Goal: Task Accomplishment & Management: Use online tool/utility

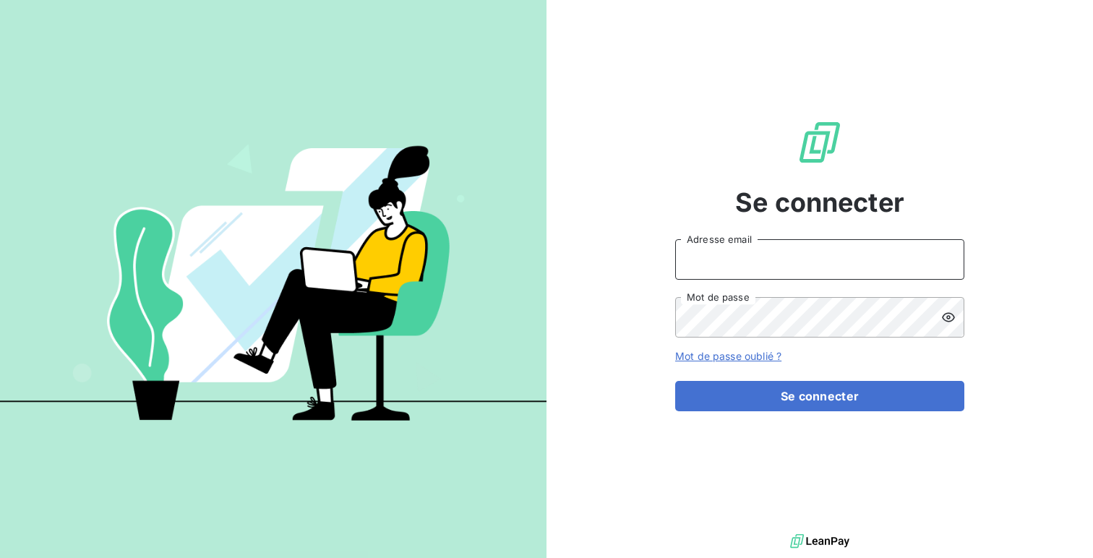
click at [721, 246] on input "Adresse email" at bounding box center [819, 259] width 289 height 40
type input "admin@spiriittest"
click at [675, 381] on button "Se connecter" at bounding box center [819, 396] width 289 height 30
click at [596, 278] on div "Se connecter admin@spiriittest Adresse email Mot de passe Mot de passe oublié ?…" at bounding box center [819, 265] width 546 height 530
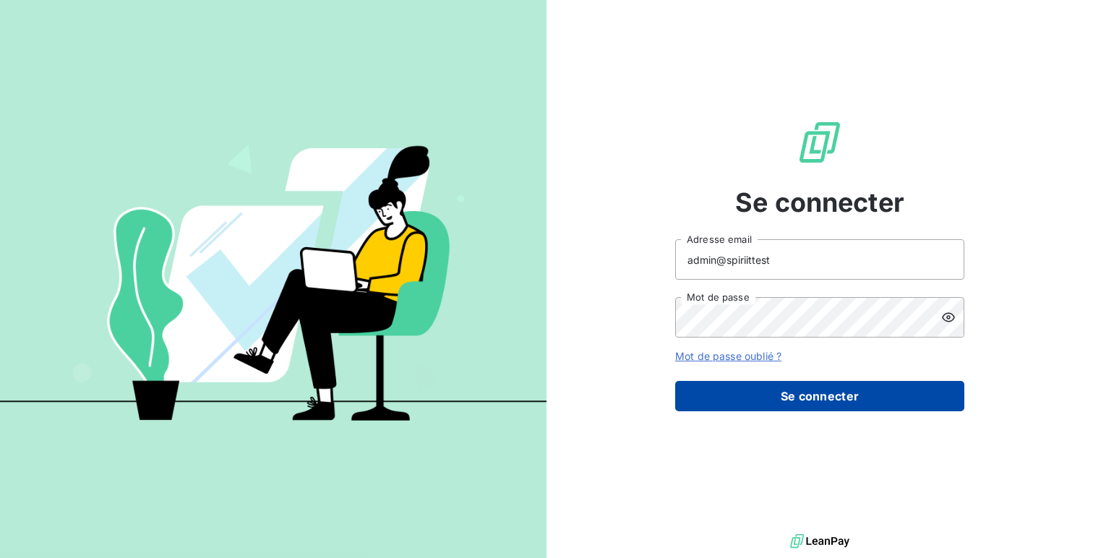
click at [874, 394] on button "Se connecter" at bounding box center [819, 396] width 289 height 30
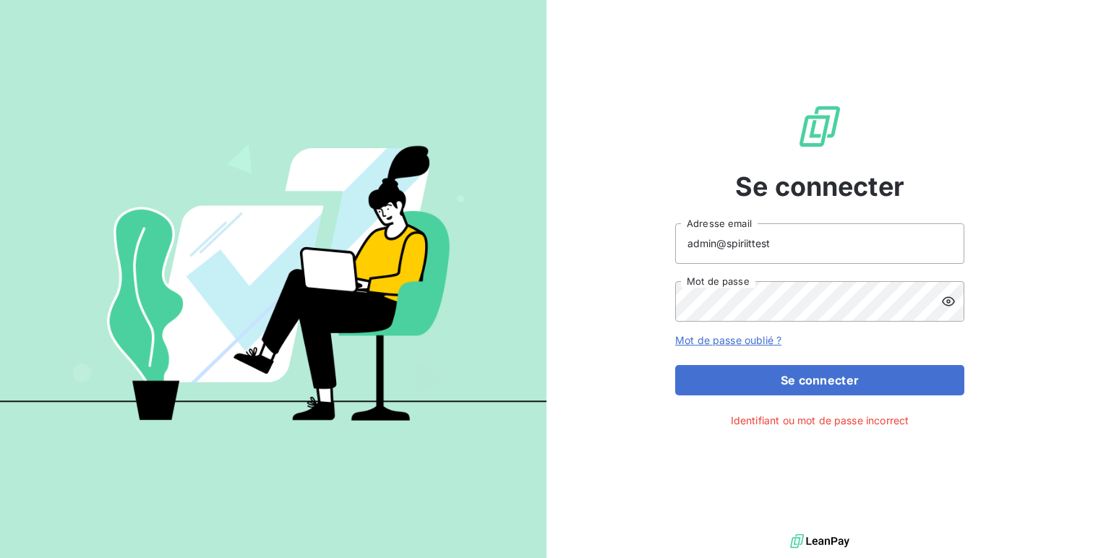
click at [955, 285] on div at bounding box center [952, 301] width 23 height 40
click at [675, 365] on button "Se connecter" at bounding box center [819, 380] width 289 height 30
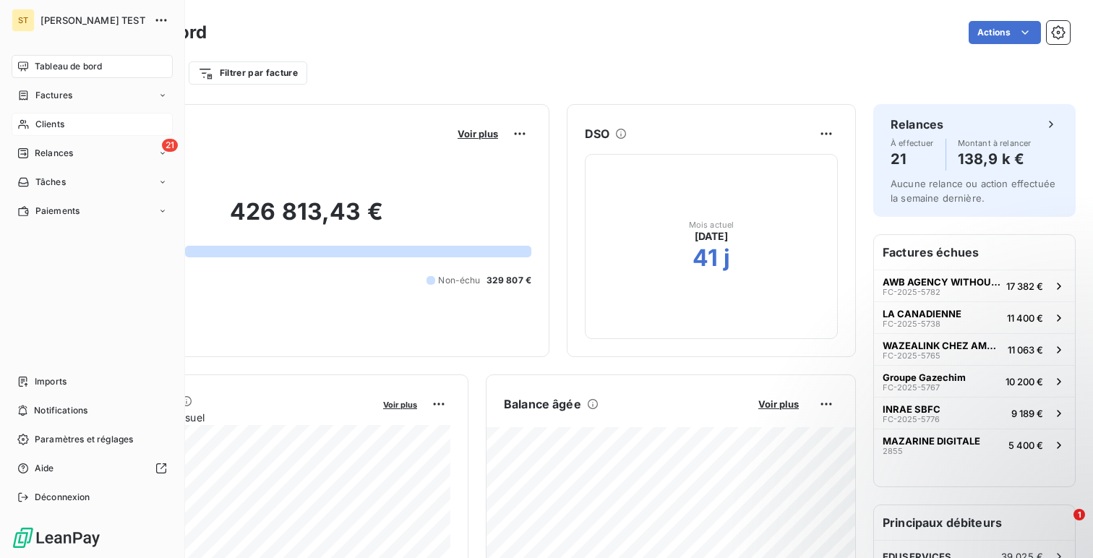
click at [88, 121] on div "Clients" at bounding box center [92, 124] width 161 height 23
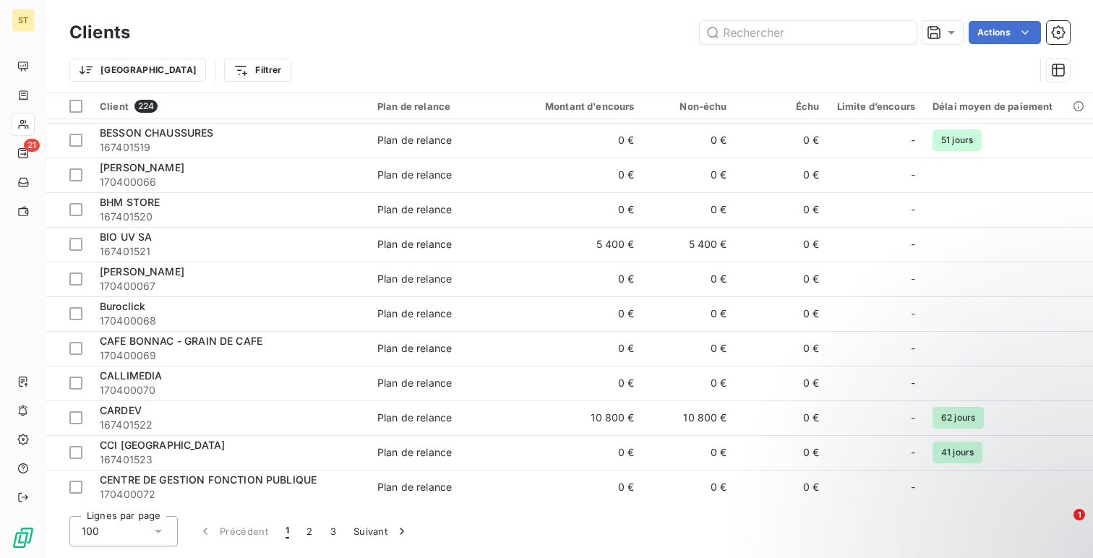
scroll to position [1075, 0]
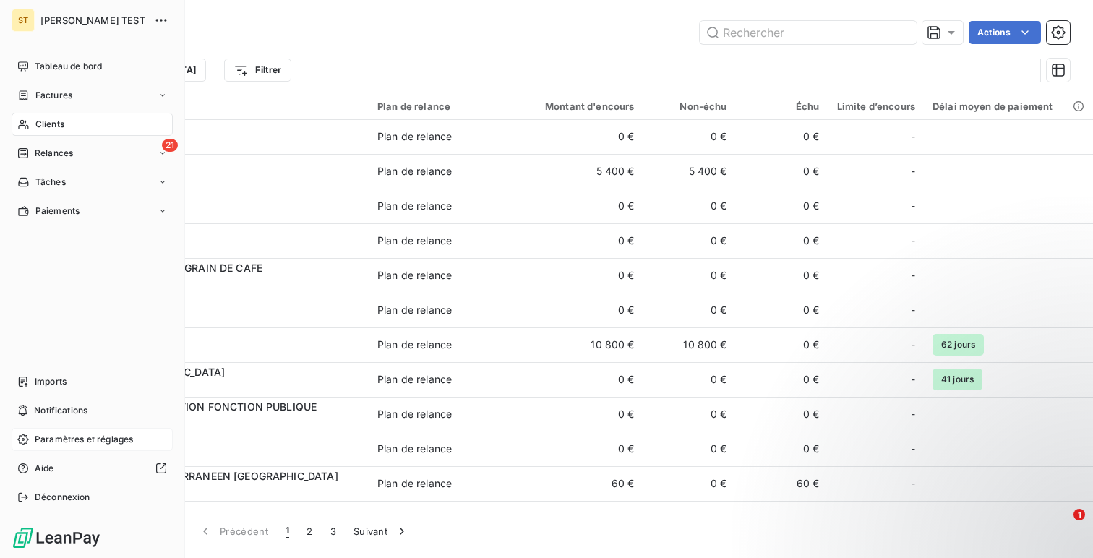
click at [58, 431] on div "Paramètres et réglages" at bounding box center [92, 439] width 161 height 23
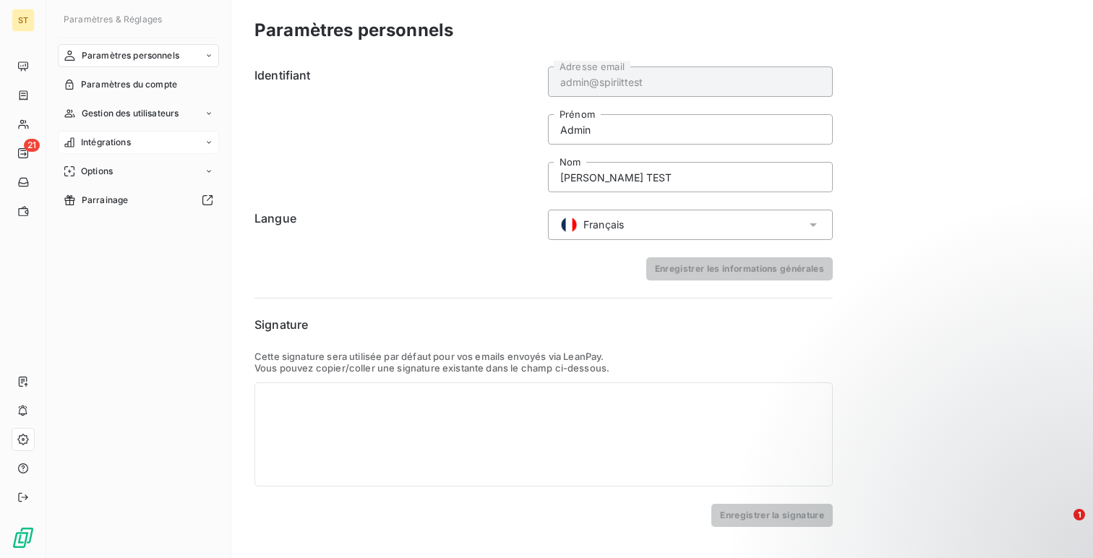
click at [137, 147] on div "Intégrations" at bounding box center [138, 142] width 161 height 23
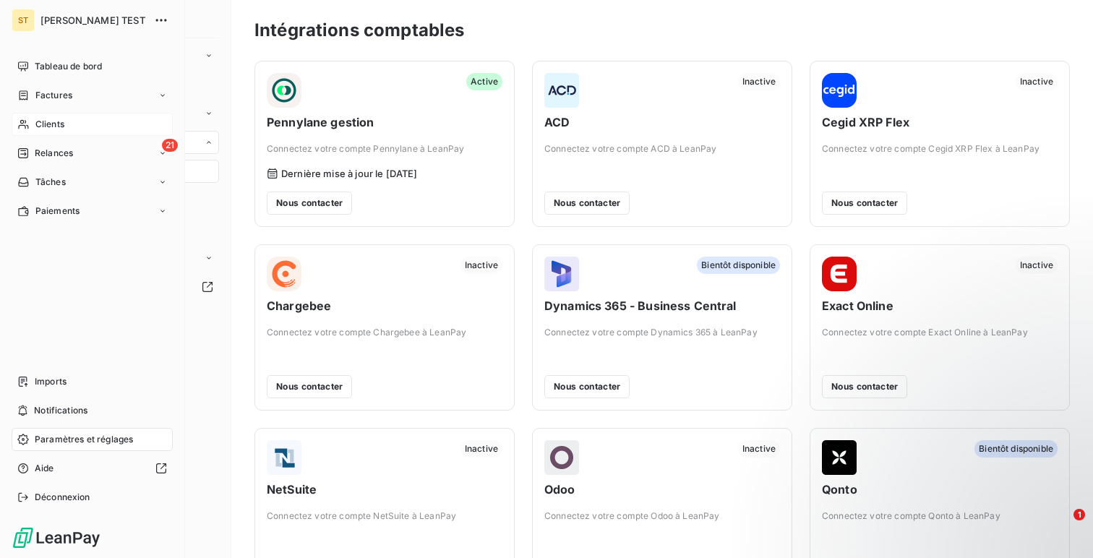
click at [45, 126] on span "Clients" at bounding box center [49, 124] width 29 height 13
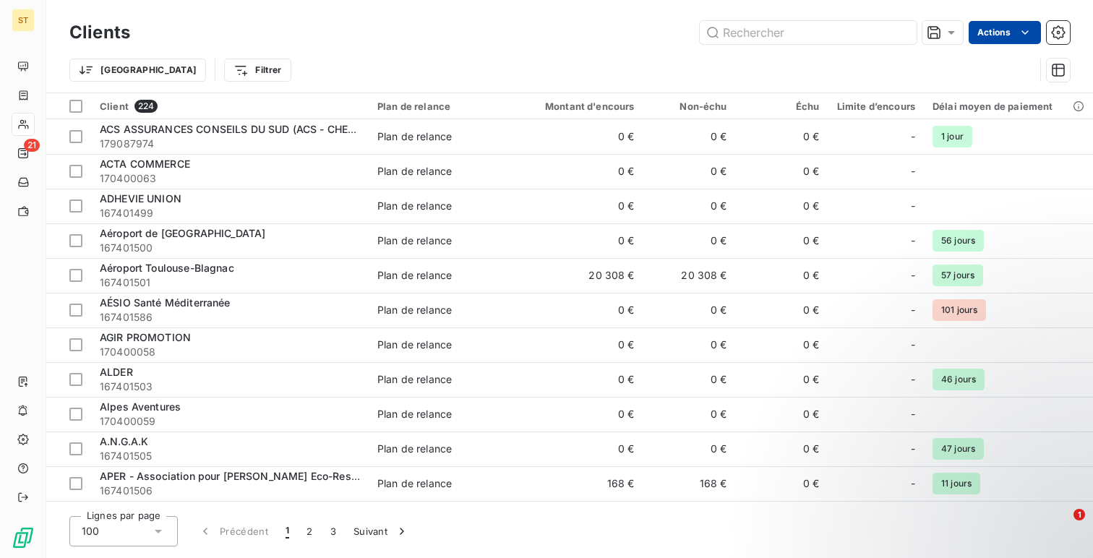
click at [1015, 27] on html "ST 21 Clients Actions Trier Filtrer Client 224 Plan de relance Montant d'encour…" at bounding box center [546, 279] width 1093 height 558
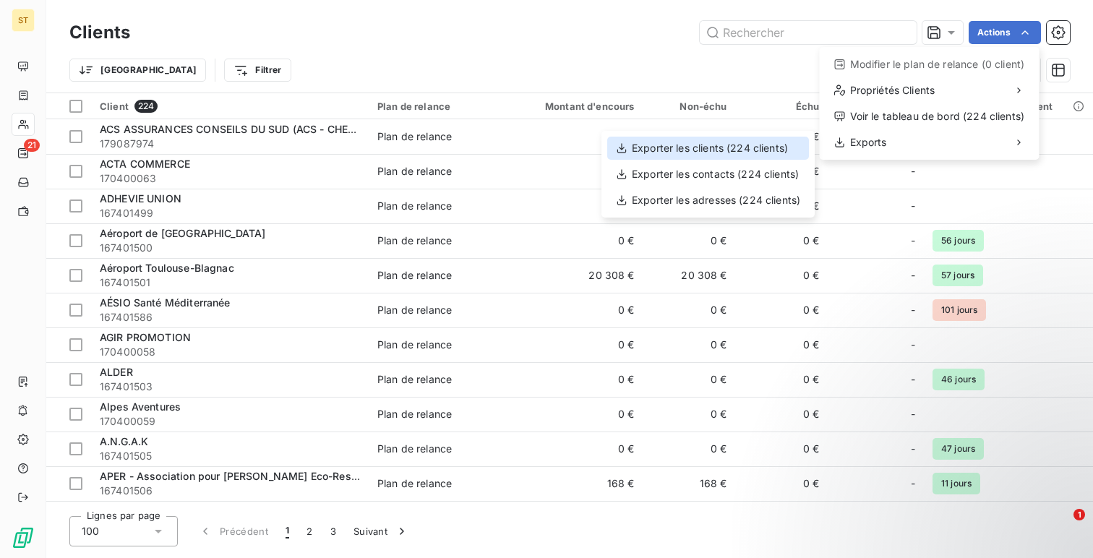
click at [730, 147] on div "Exporter les clients (224 clients)" at bounding box center [708, 148] width 202 height 23
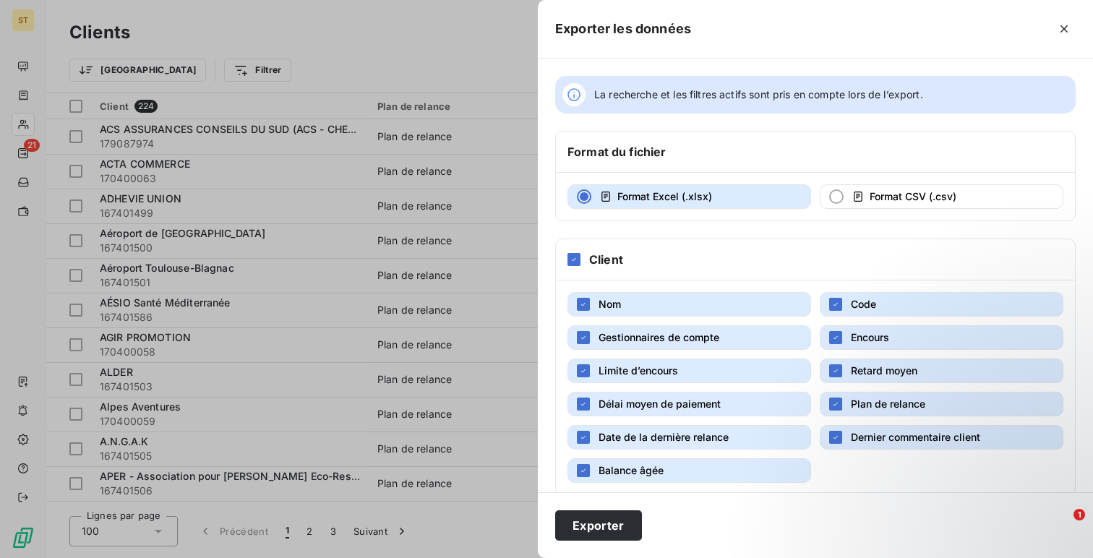
click at [582, 262] on div "Client" at bounding box center [815, 259] width 519 height 41
click at [570, 264] on div at bounding box center [573, 259] width 13 height 13
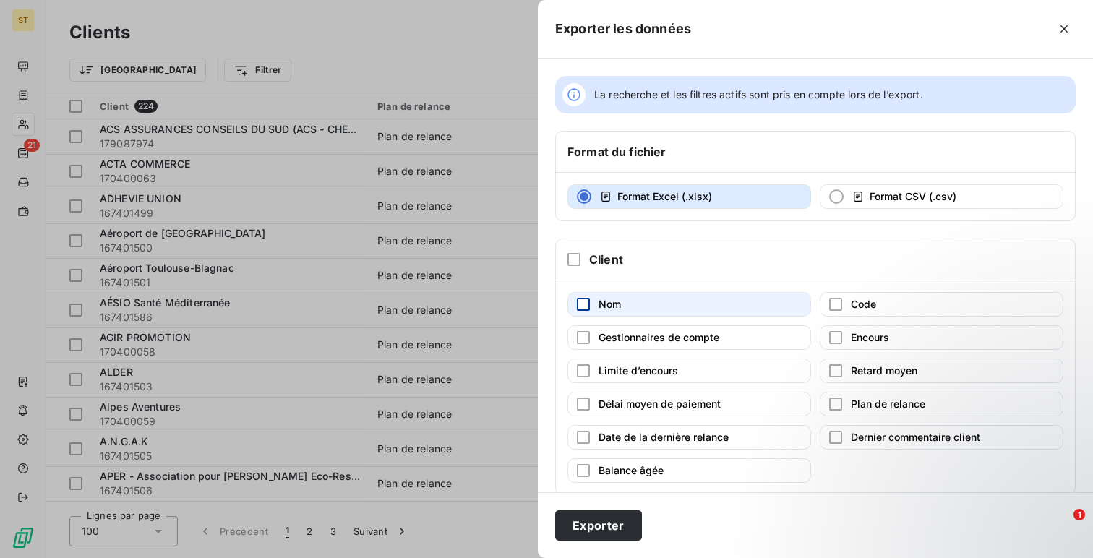
click at [580, 301] on div "button" at bounding box center [583, 304] width 13 height 13
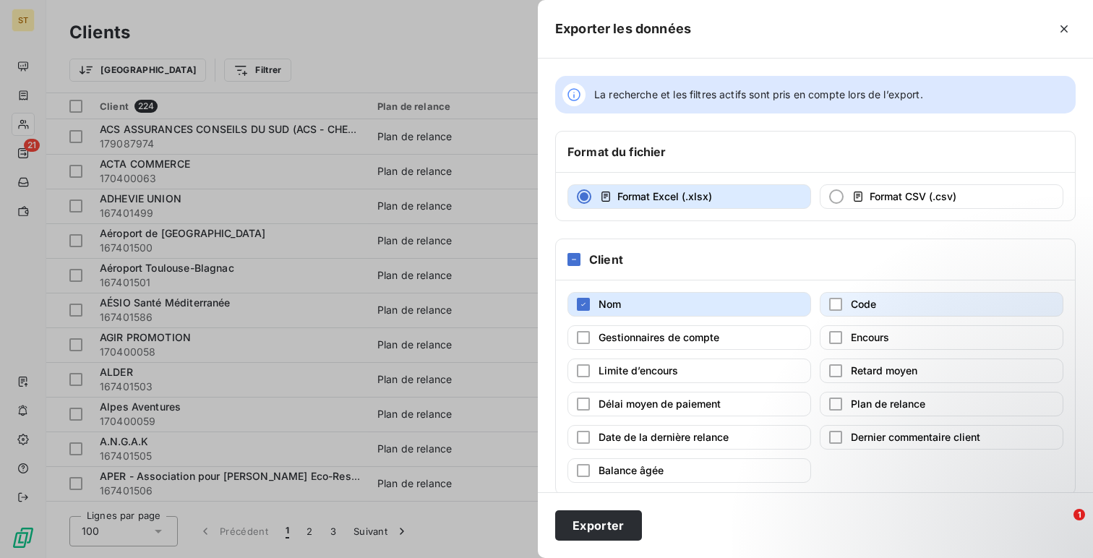
click at [866, 302] on span "Code" at bounding box center [863, 304] width 25 height 12
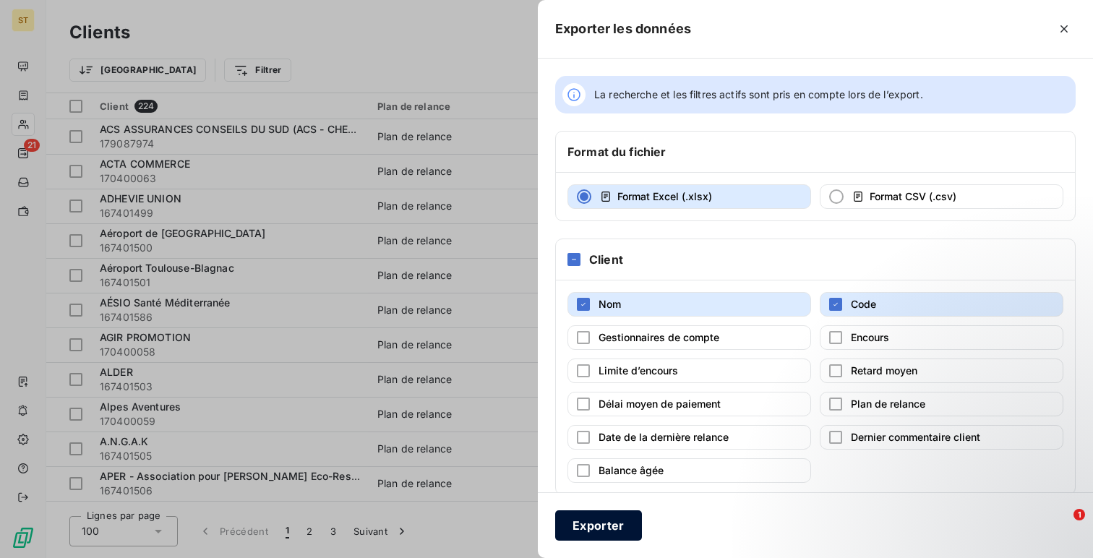
click at [585, 527] on button "Exporter" at bounding box center [598, 525] width 87 height 30
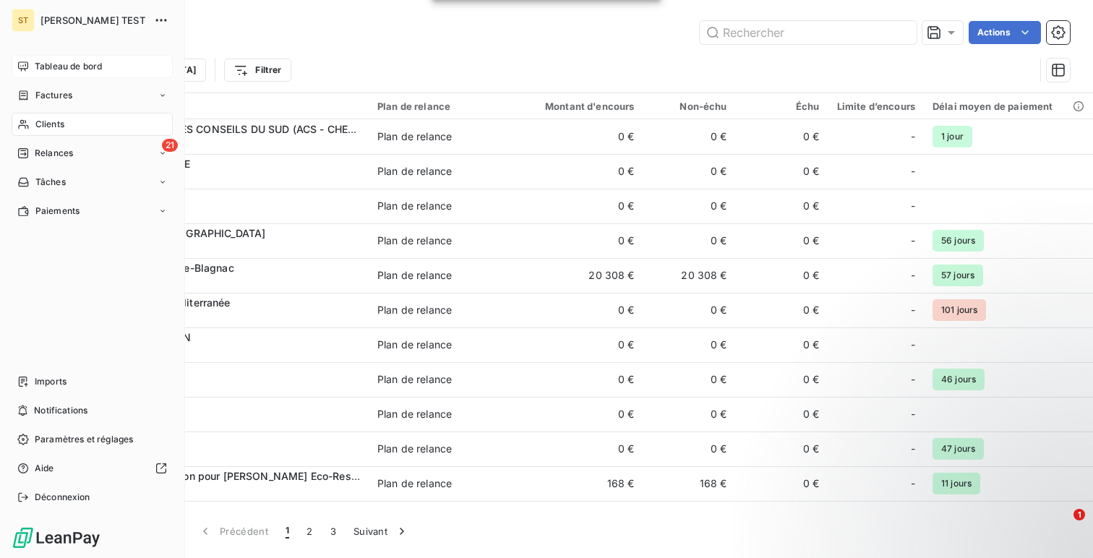
click at [74, 67] on span "Tableau de bord" at bounding box center [68, 66] width 67 height 13
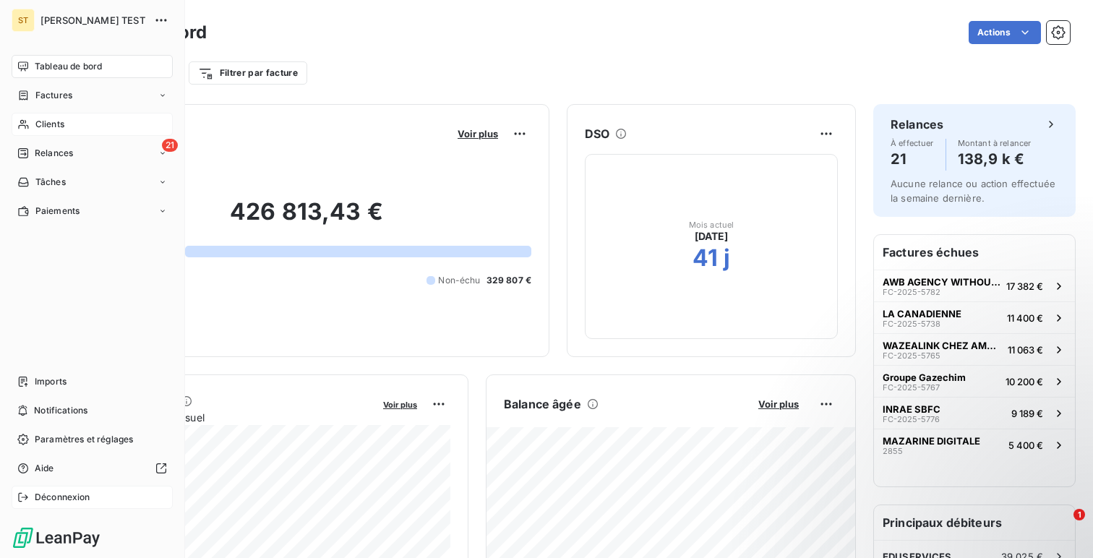
click at [38, 496] on span "Déconnexion" at bounding box center [63, 497] width 56 height 13
